Goal: Navigation & Orientation: Find specific page/section

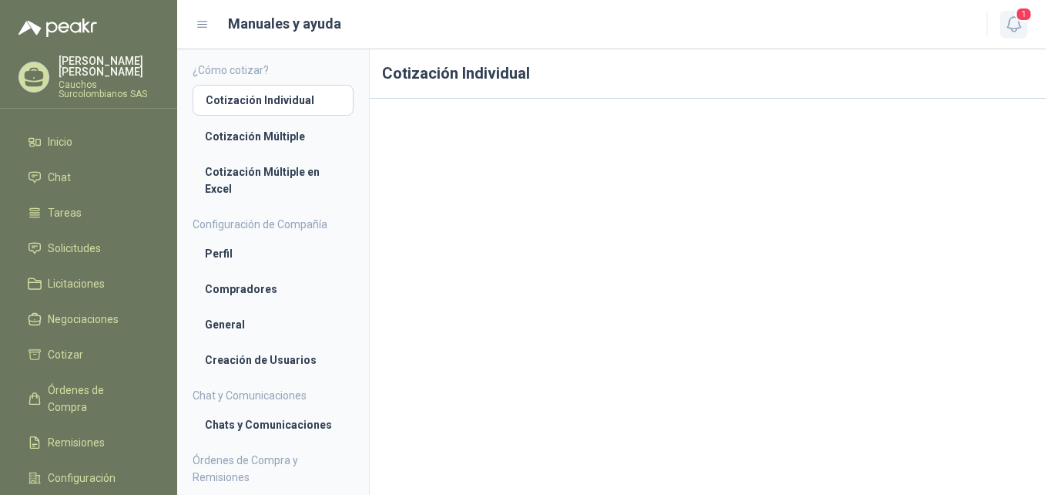
click at [1009, 24] on icon "button" at bounding box center [1013, 24] width 13 height 15
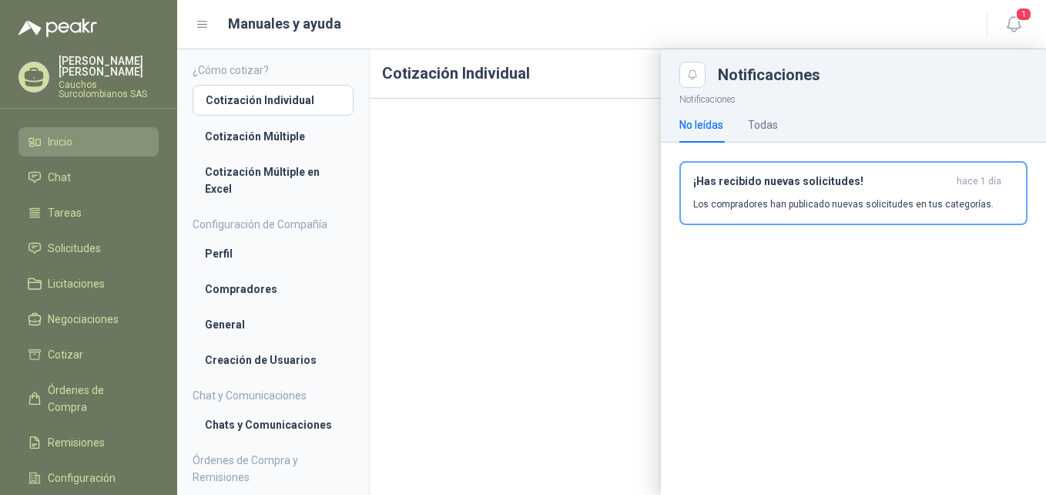
click at [63, 137] on span "Inicio" at bounding box center [60, 141] width 25 height 17
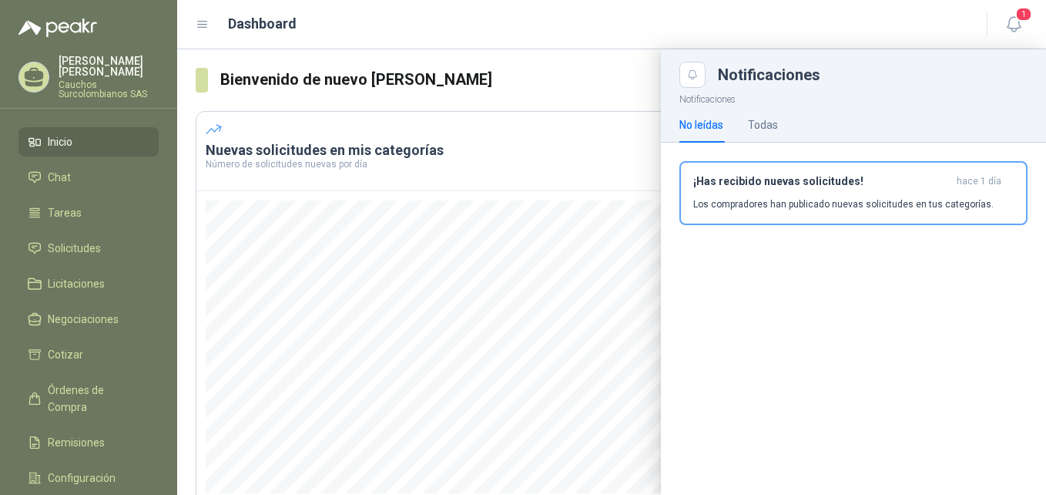
click at [969, 42] on header "Dashboard 1" at bounding box center [611, 24] width 869 height 49
click at [911, 18] on div "Dashboard" at bounding box center [582, 24] width 773 height 22
click at [97, 275] on span "Licitaciones" at bounding box center [76, 283] width 57 height 17
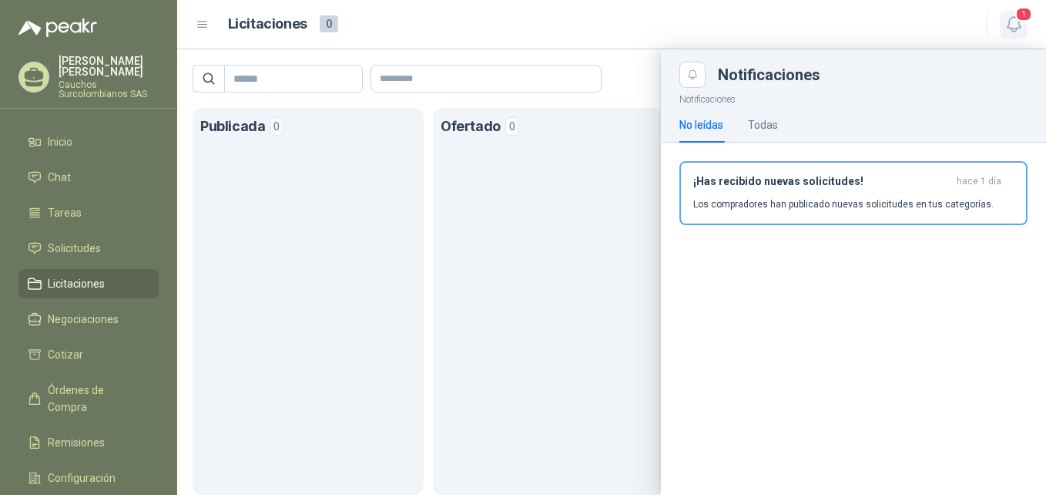
click at [1028, 21] on span "1" at bounding box center [1023, 14] width 17 height 15
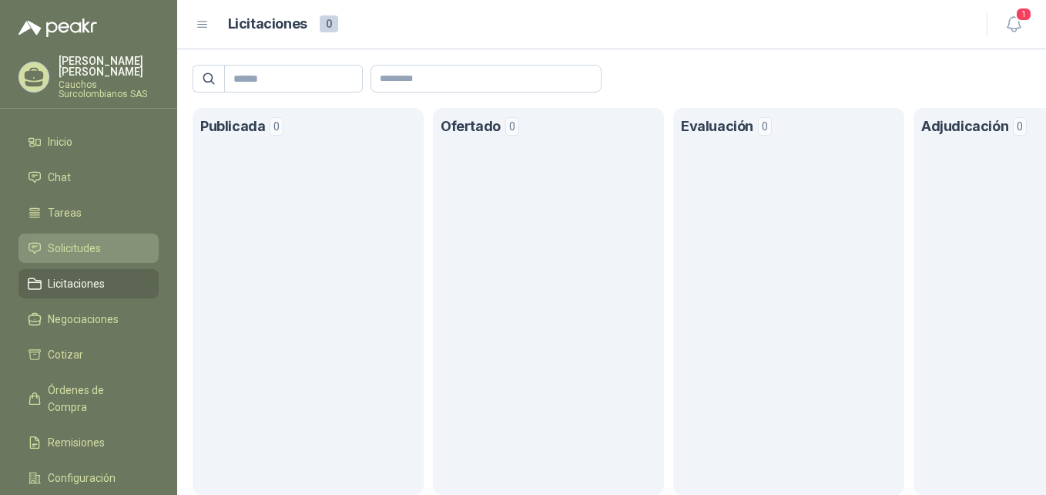
click at [98, 240] on span "Solicitudes" at bounding box center [74, 248] width 53 height 17
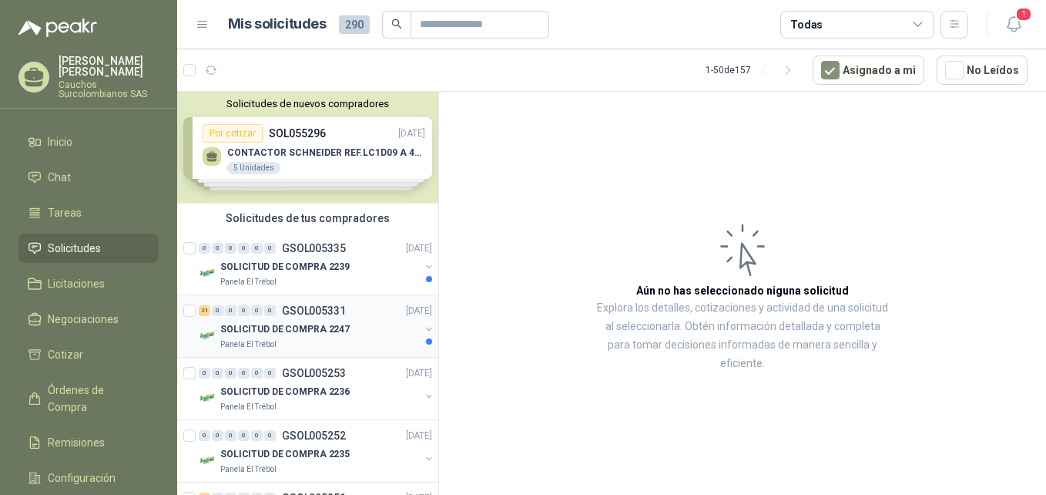
click at [328, 322] on p "SOLICITUD DE COMPRA 2247" at bounding box center [284, 329] width 129 height 15
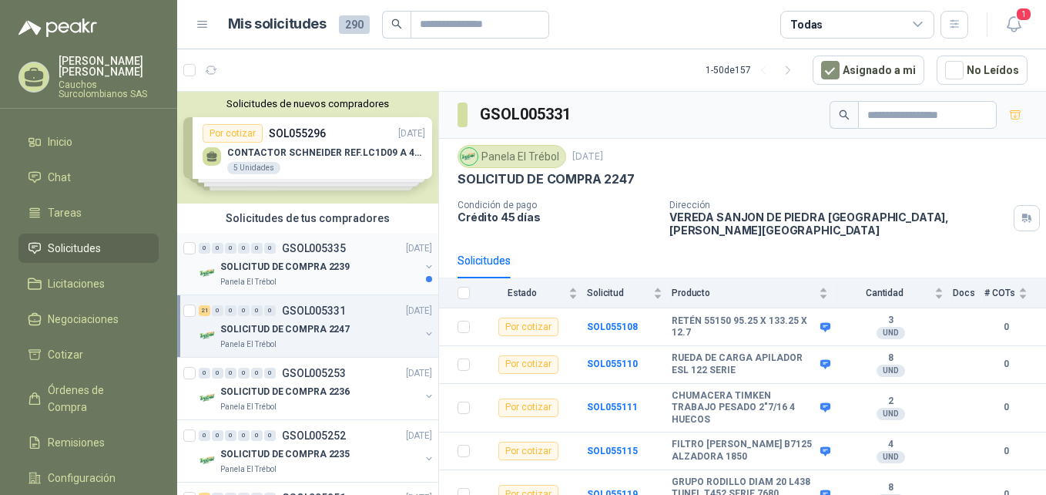
click at [323, 264] on p "SOLICITUD DE COMPRA 2239" at bounding box center [284, 267] width 129 height 15
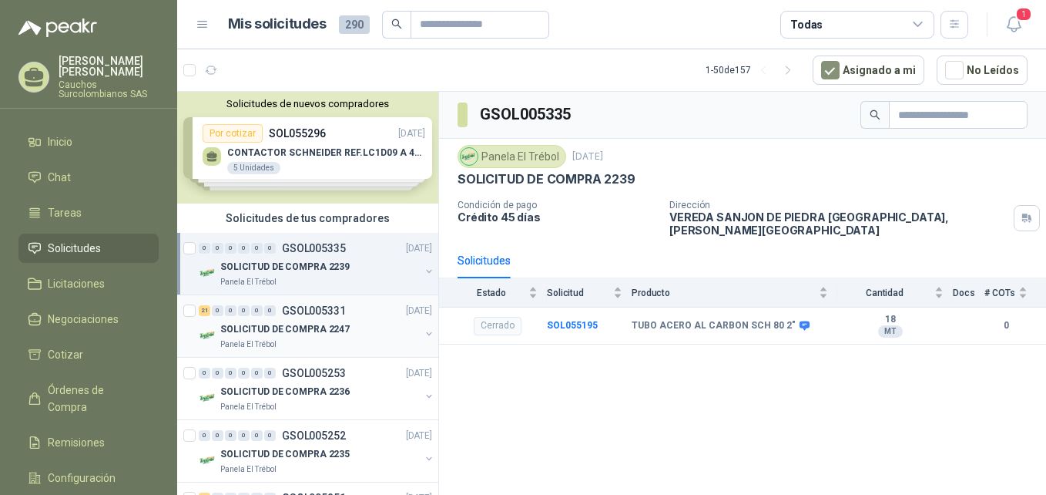
click at [334, 322] on p "SOLICITUD DE COMPRA 2247" at bounding box center [284, 329] width 129 height 15
